Goal: Transaction & Acquisition: Purchase product/service

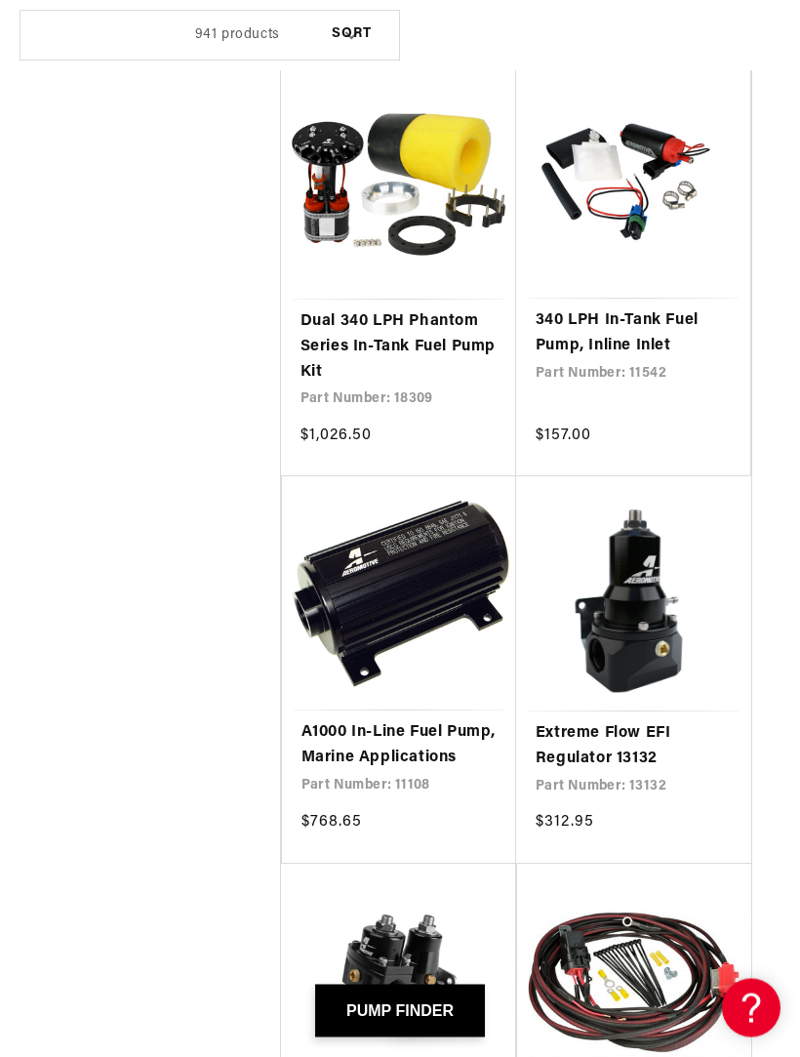
scroll to position [3752, 0]
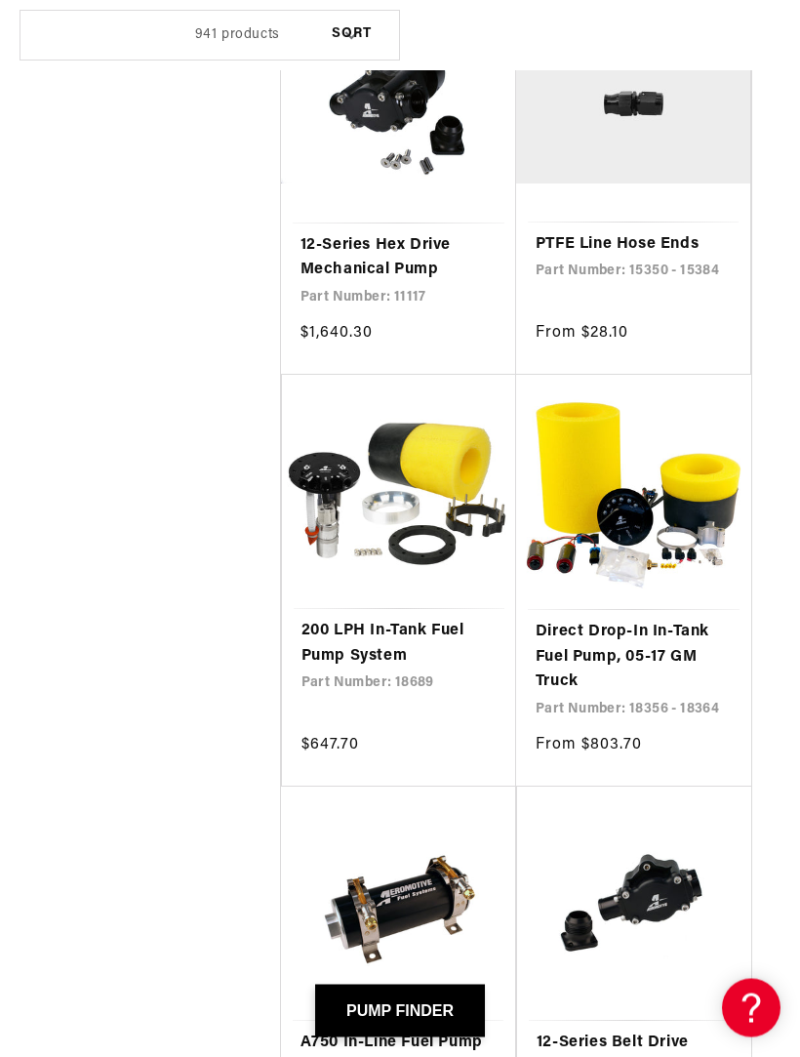
scroll to position [6224, 0]
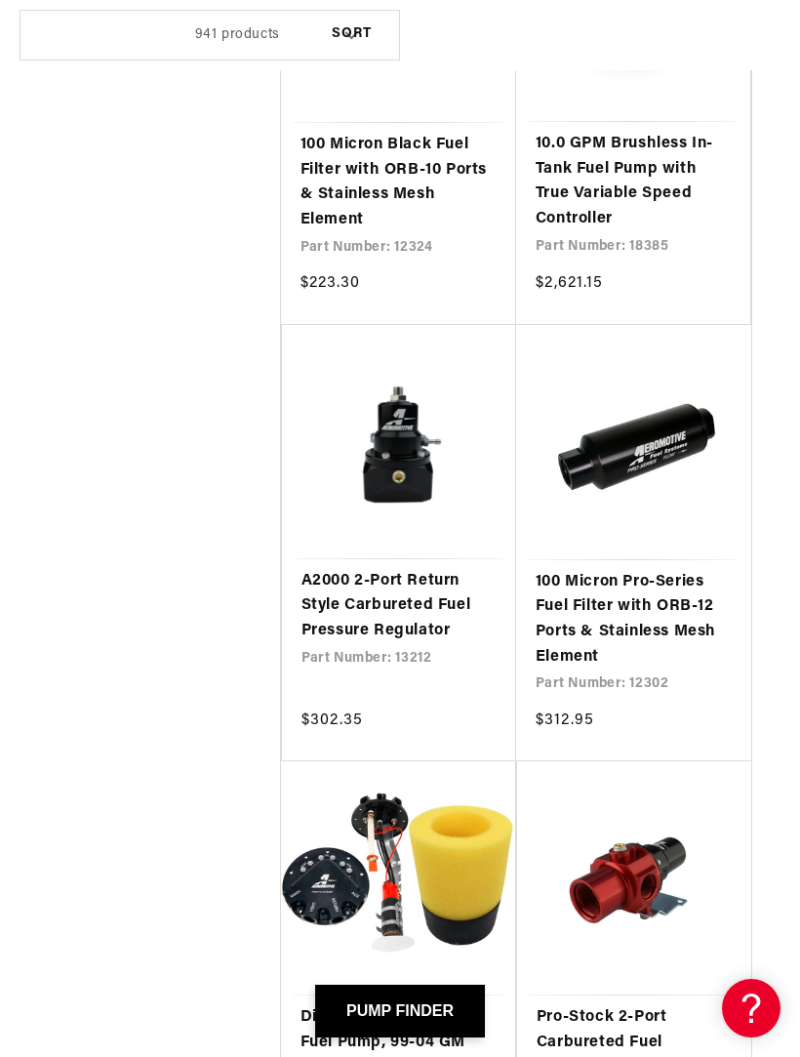
scroll to position [13903, 0]
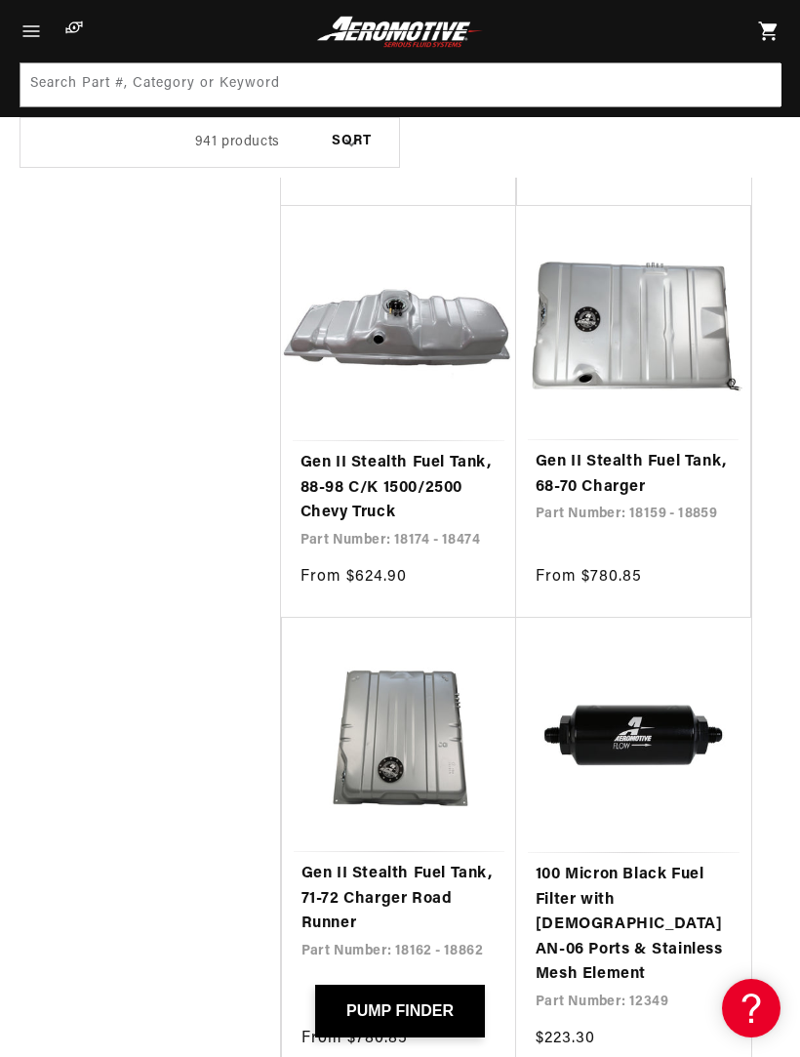
scroll to position [18635, 0]
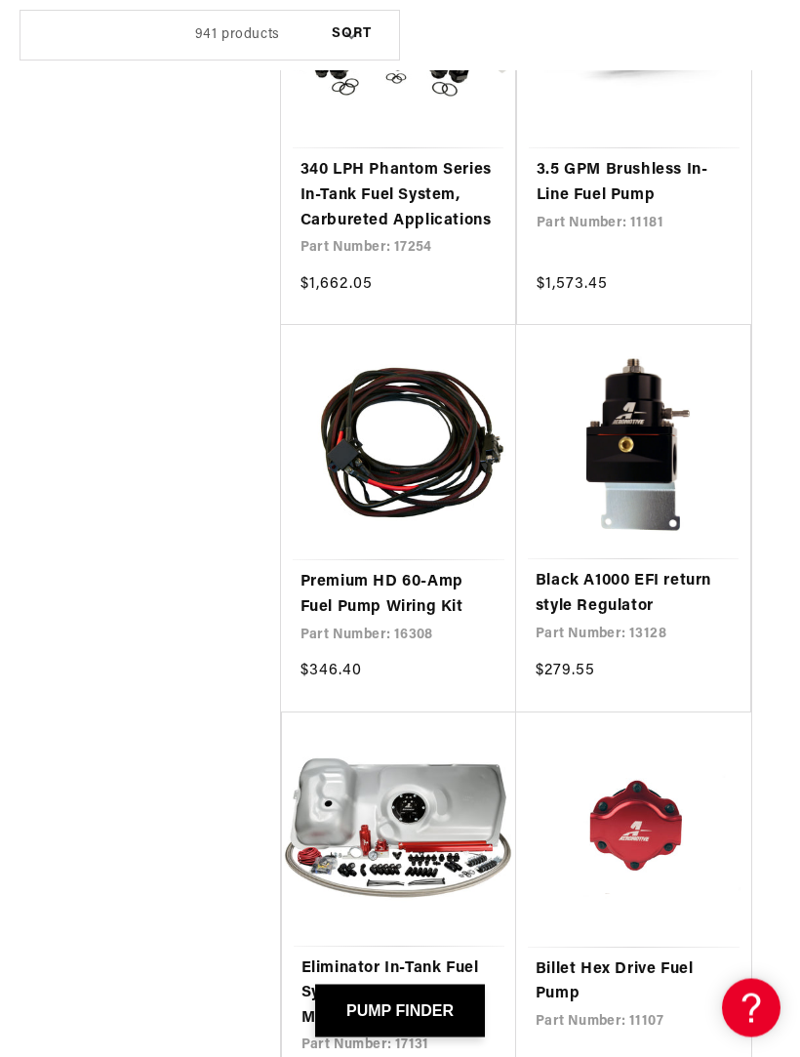
scroll to position [23714, 0]
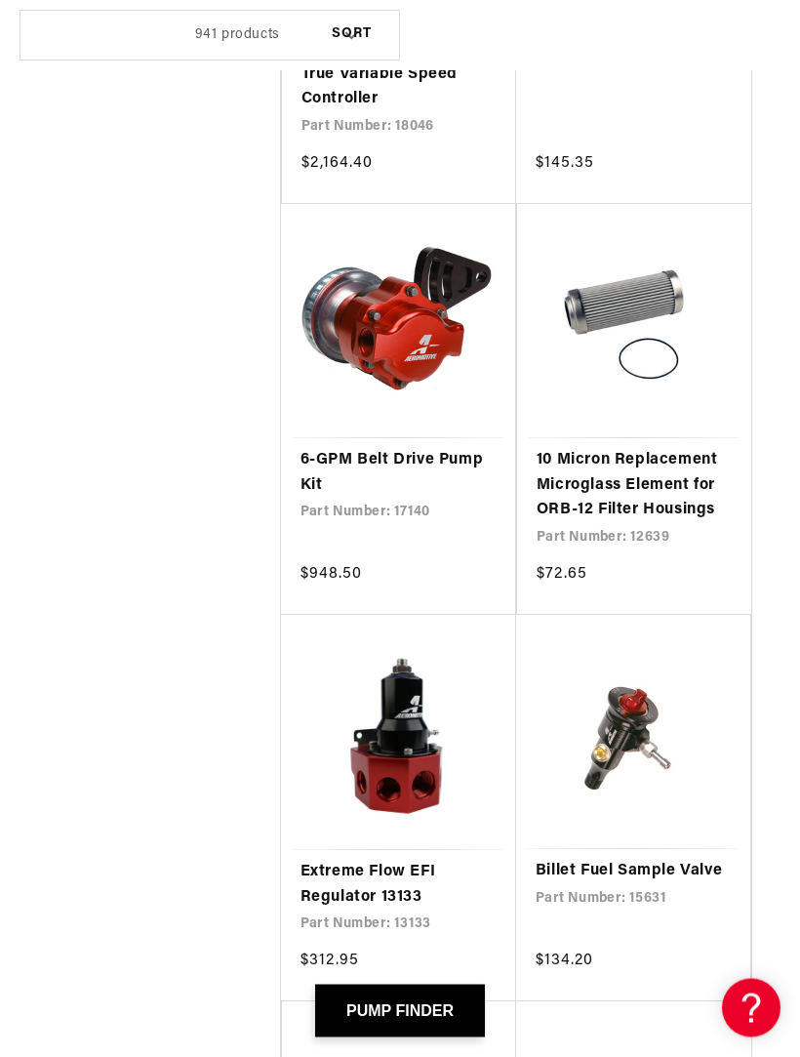
scroll to position [25889, 0]
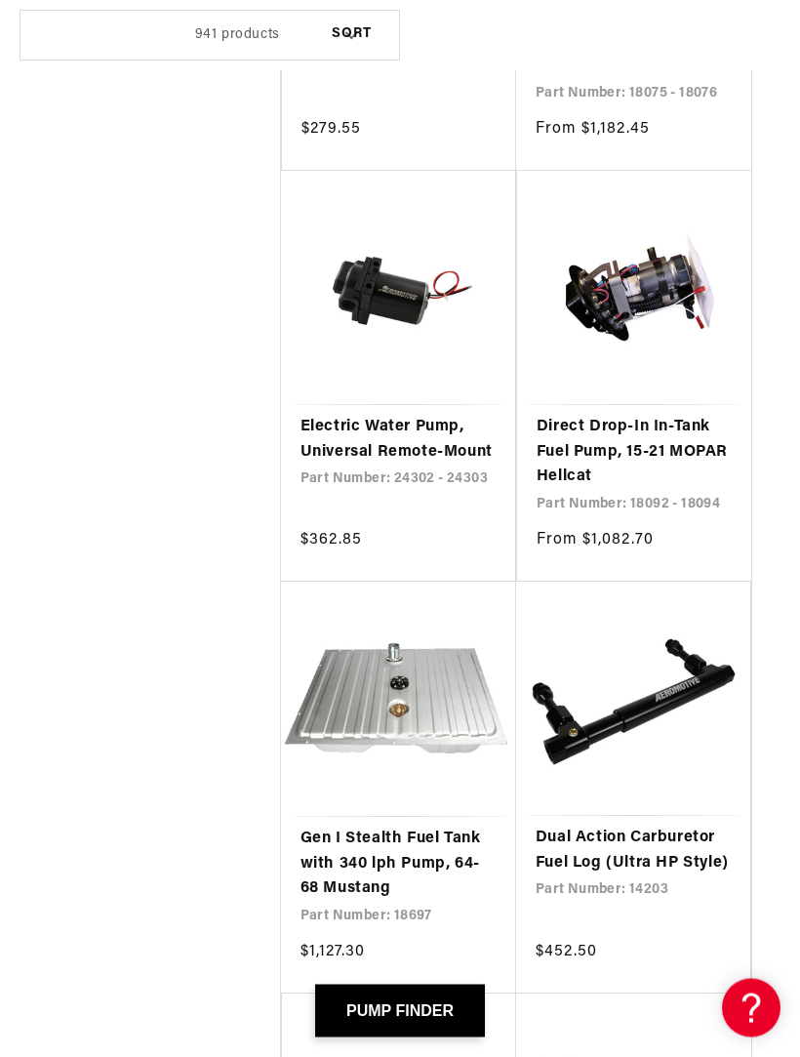
scroll to position [32317, 0]
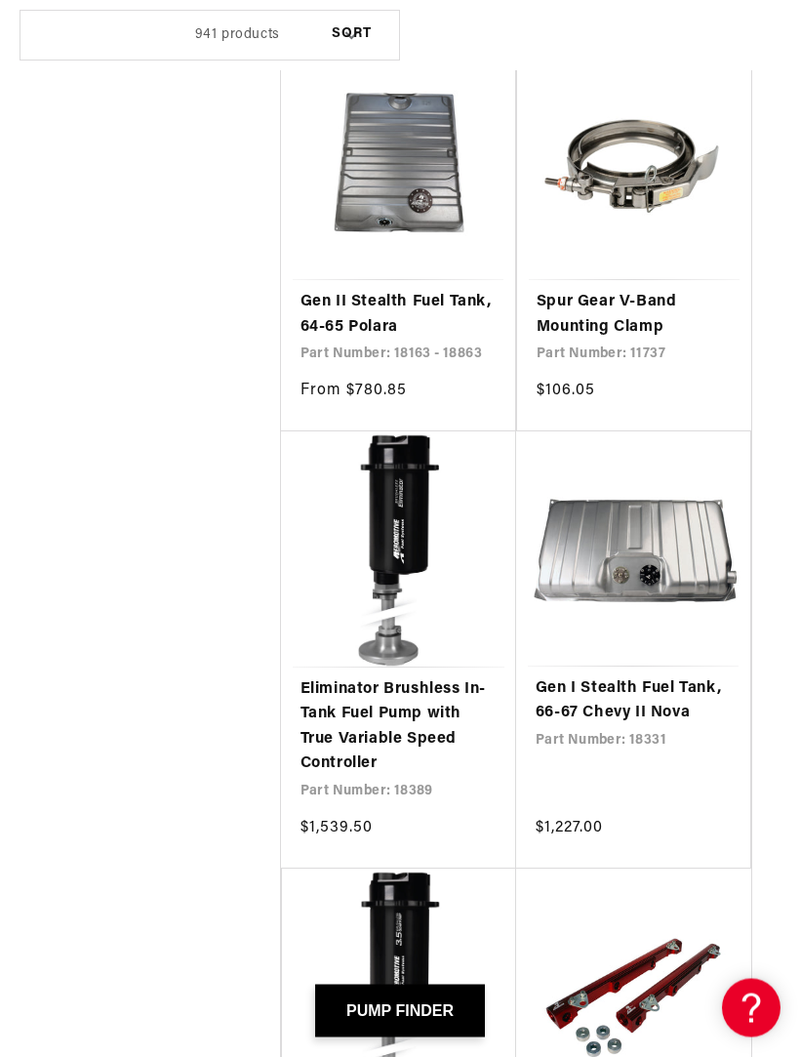
scroll to position [42436, 0]
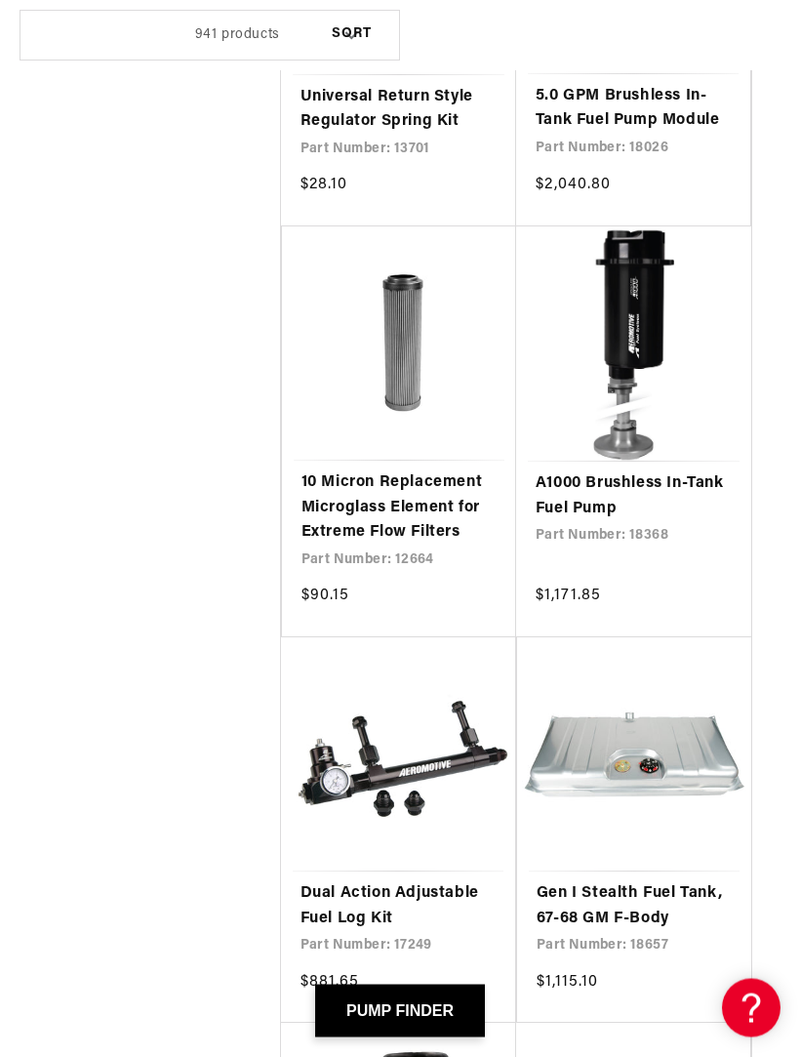
scroll to position [47944, 0]
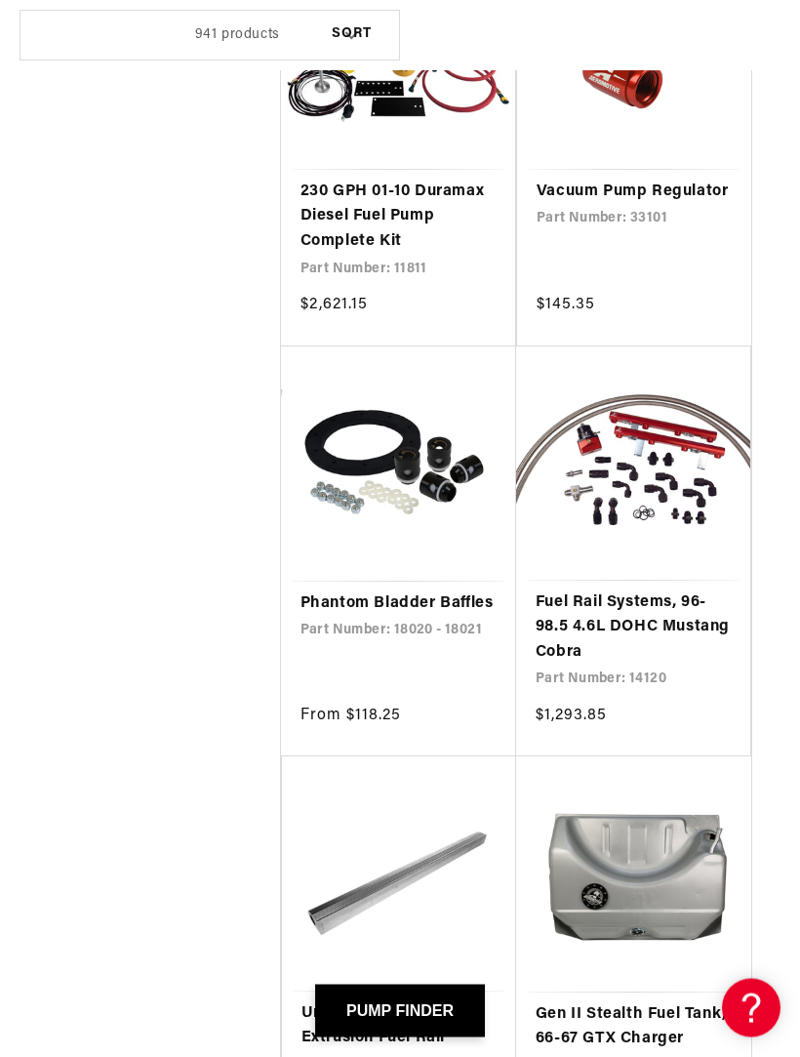
scroll to position [49825, 0]
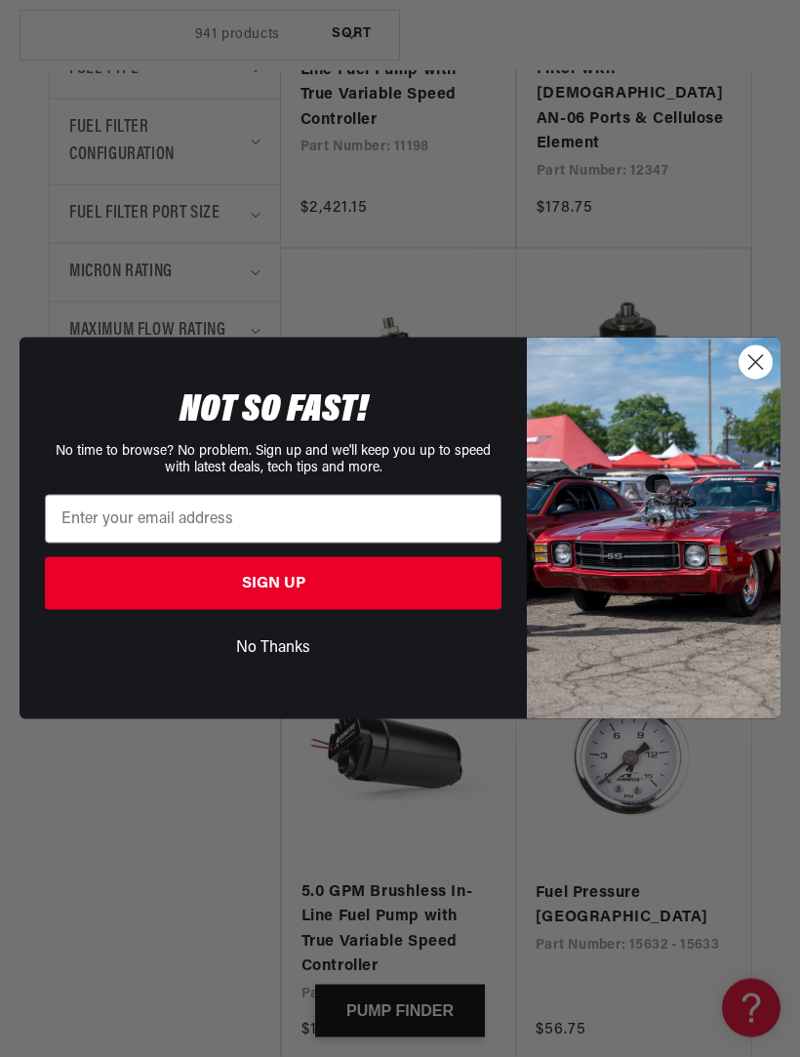
scroll to position [1078, 0]
click at [762, 369] on img "POPUP Form" at bounding box center [654, 528] width 254 height 381
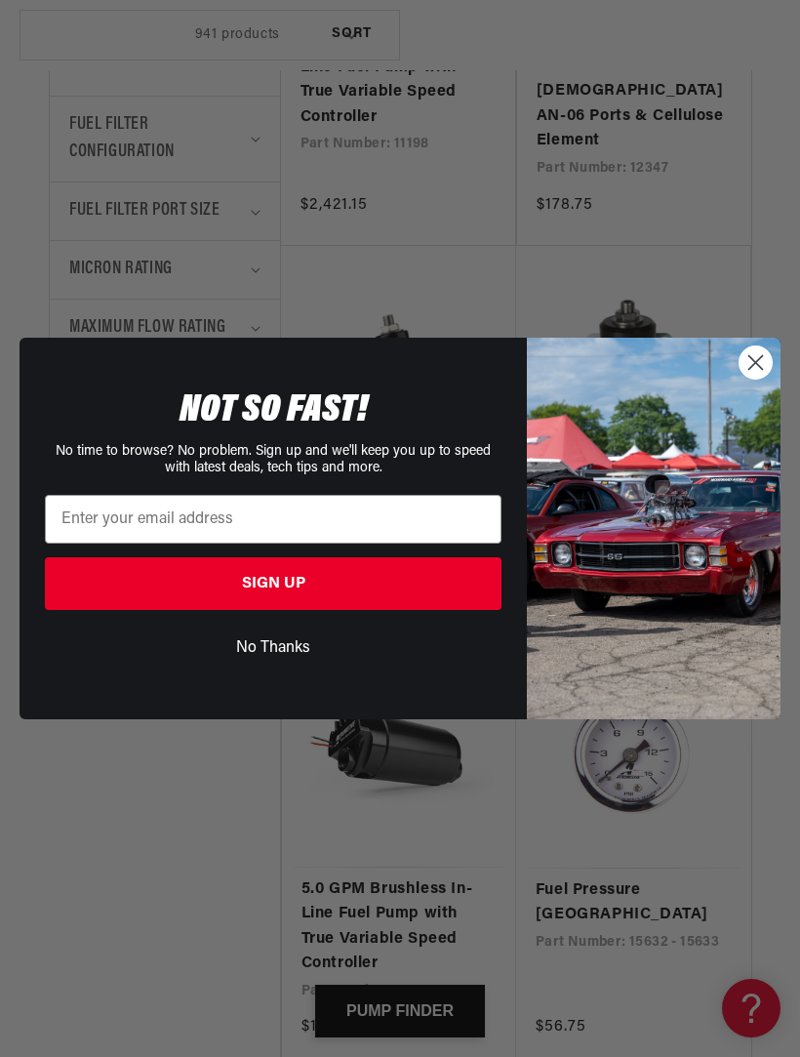
click at [752, 379] on circle "Close dialog" at bounding box center [756, 362] width 32 height 32
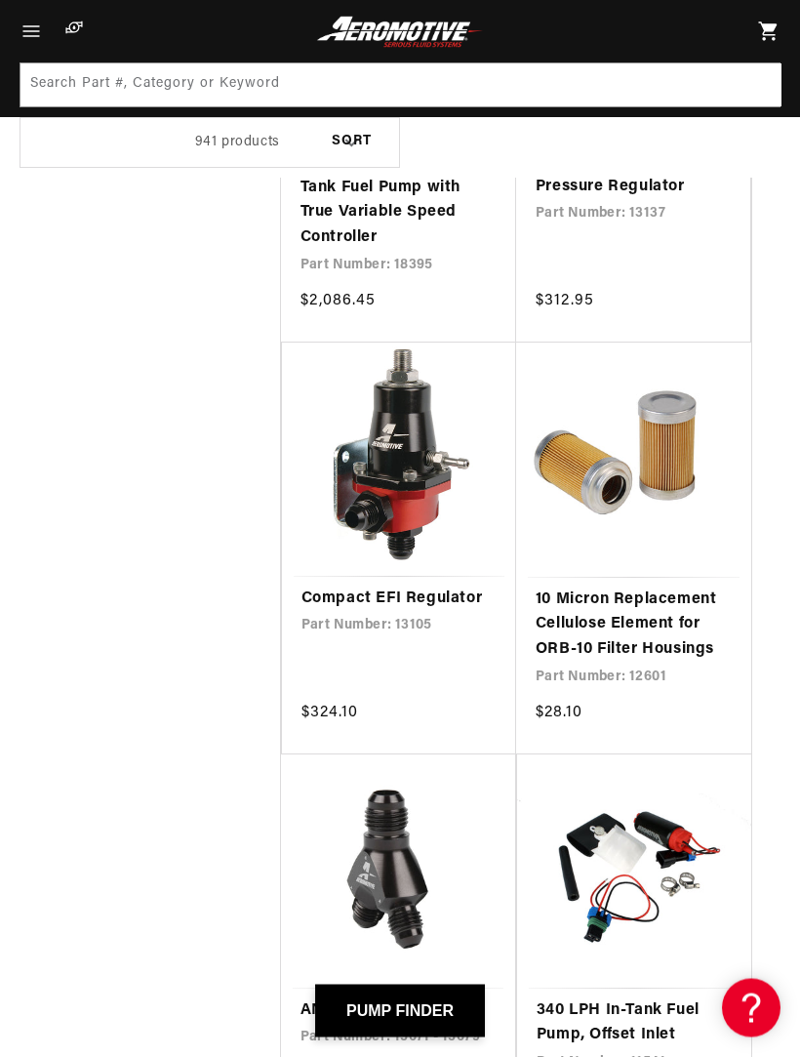
scroll to position [11329, 0]
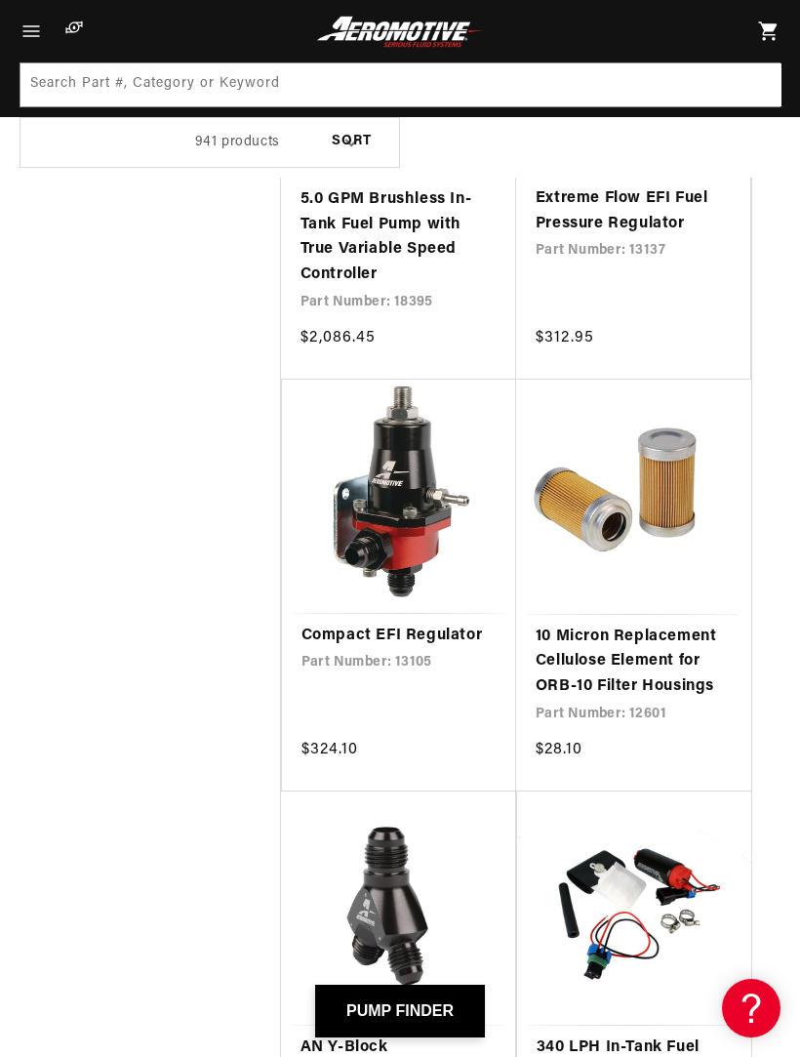
click at [635, 1035] on link "340 LPH In-Tank Fuel Pump, Offset Inlet" at bounding box center [634, 1060] width 195 height 50
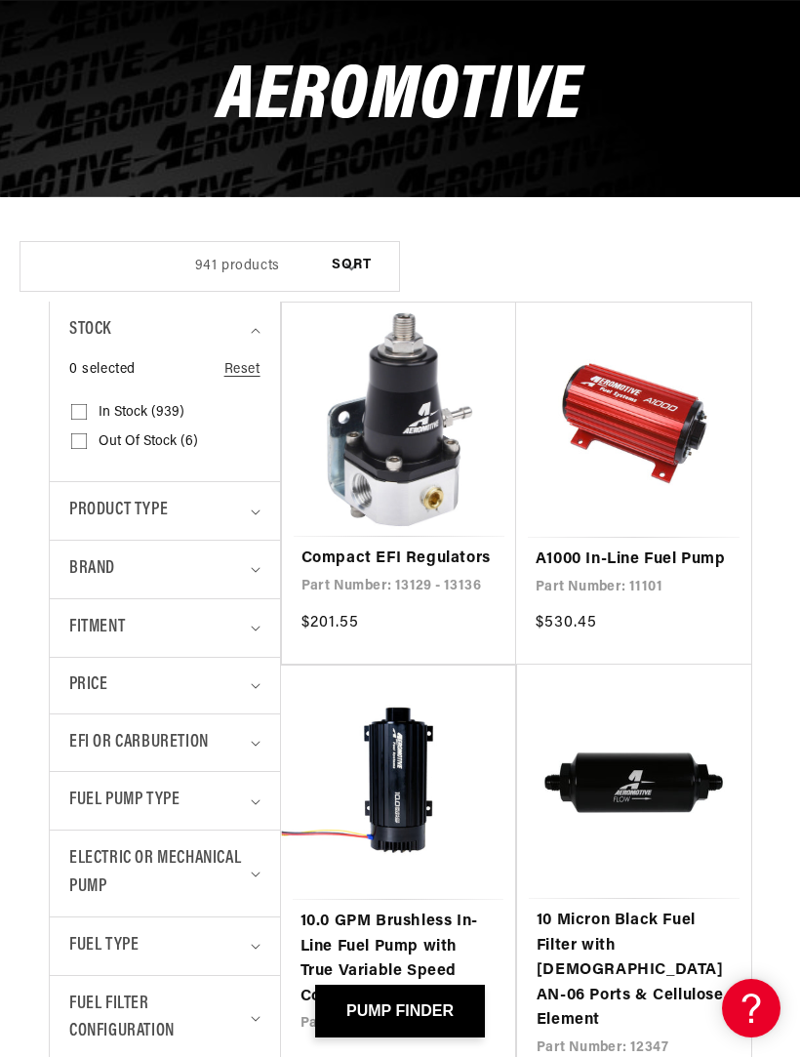
scroll to position [201, 0]
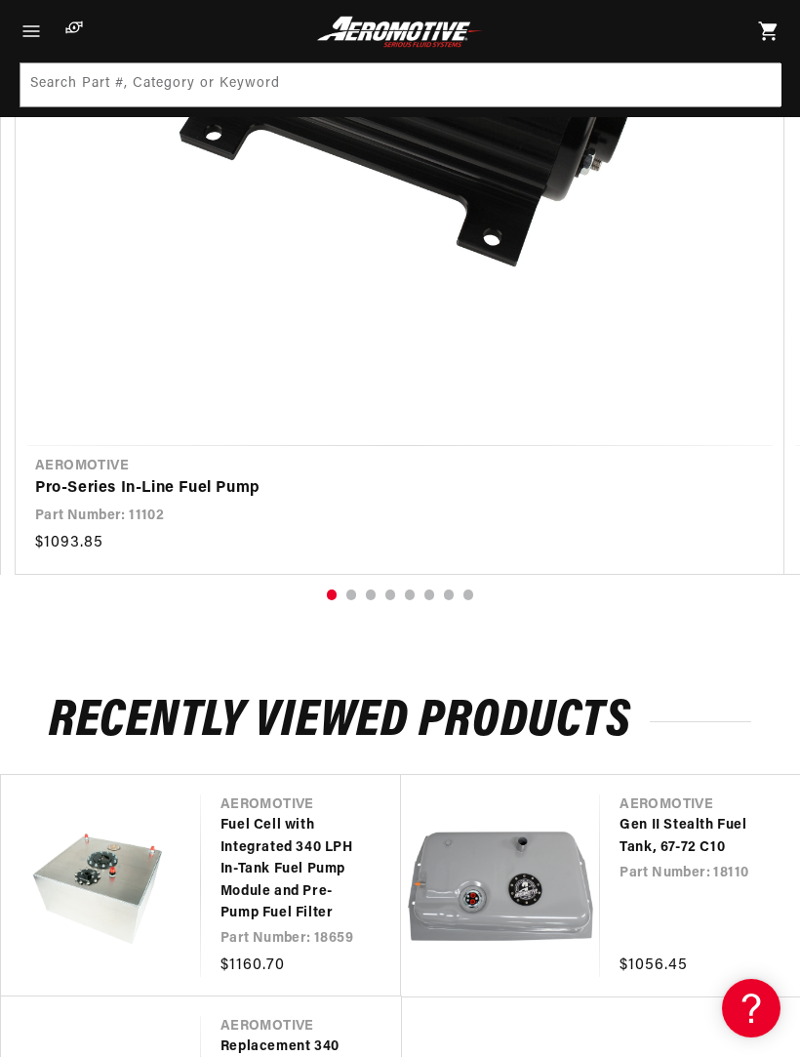
scroll to position [1481, 0]
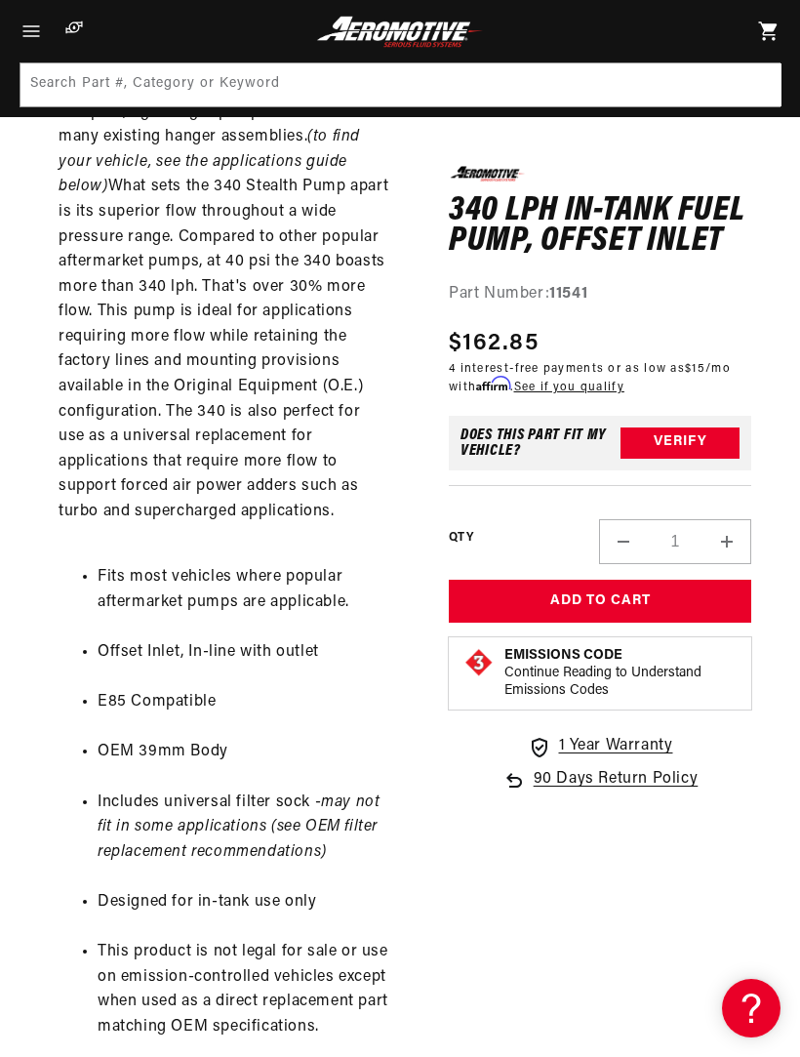
scroll to position [1206, 0]
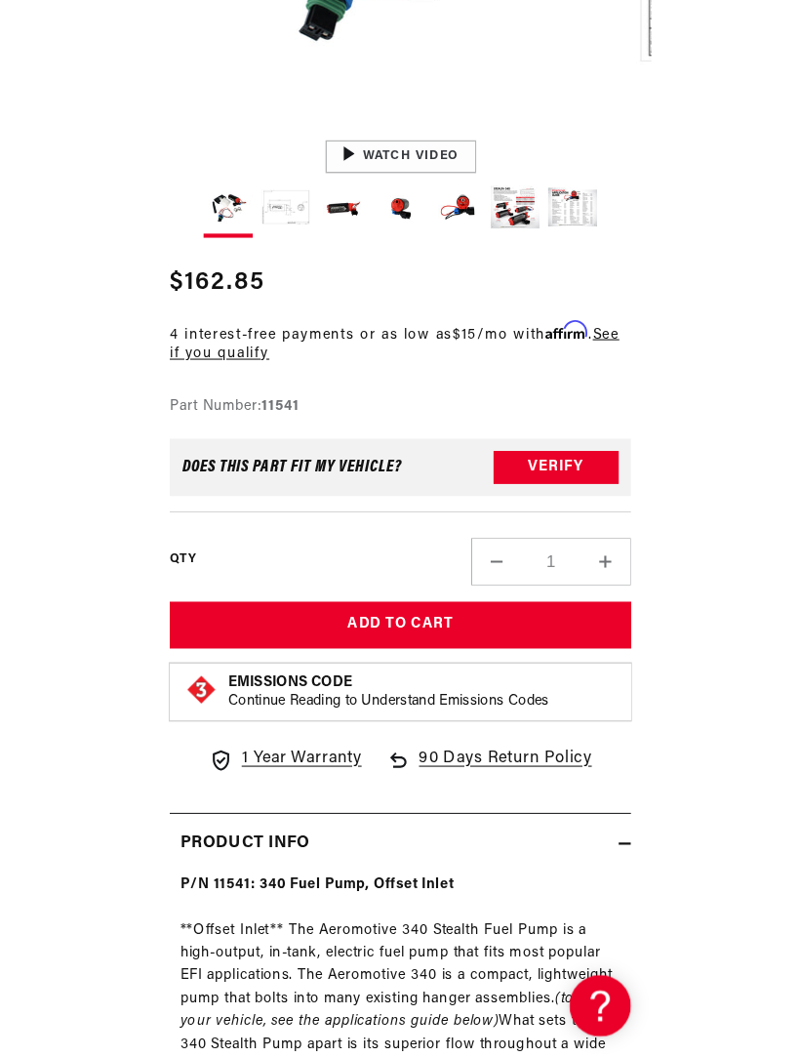
scroll to position [1206, 0]
